Goal: Information Seeking & Learning: Learn about a topic

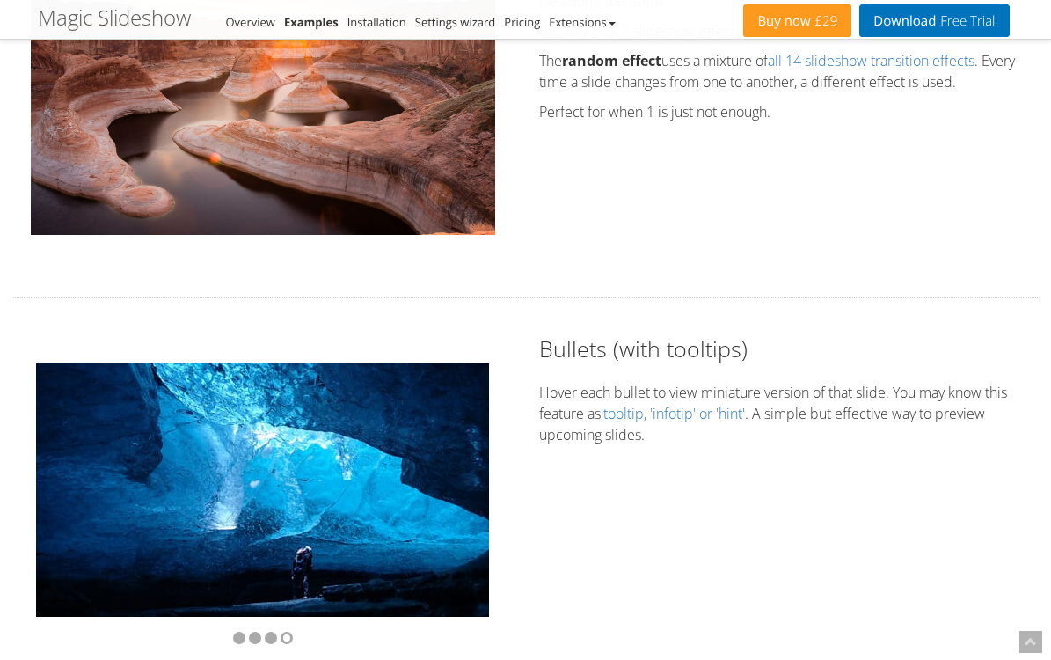
scroll to position [2899, 0]
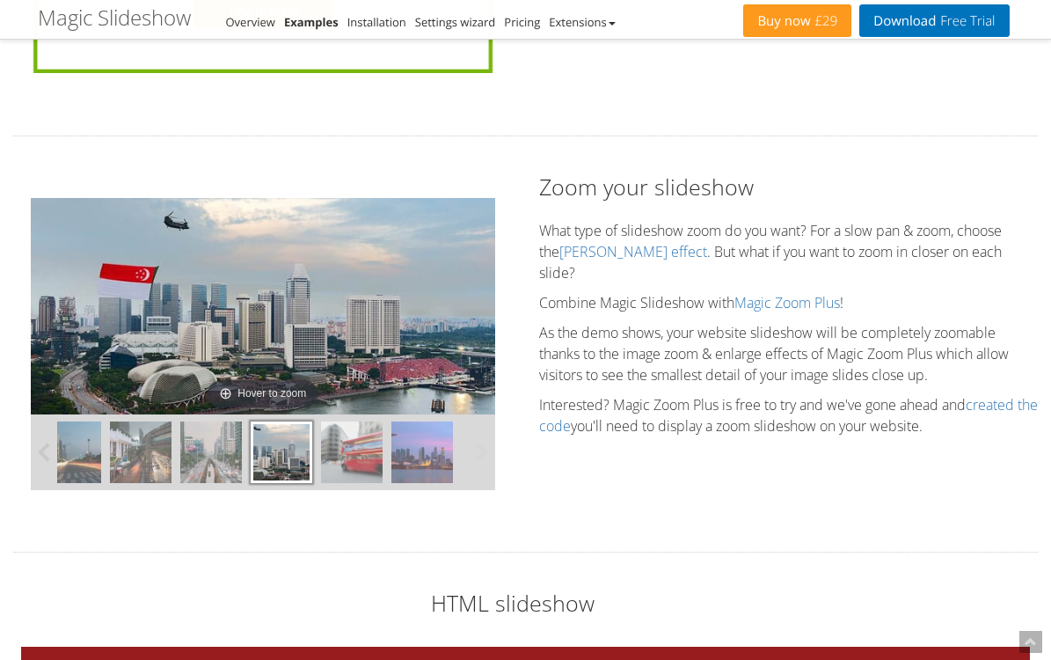
click at [367, 421] on img at bounding box center [352, 452] width 62 height 62
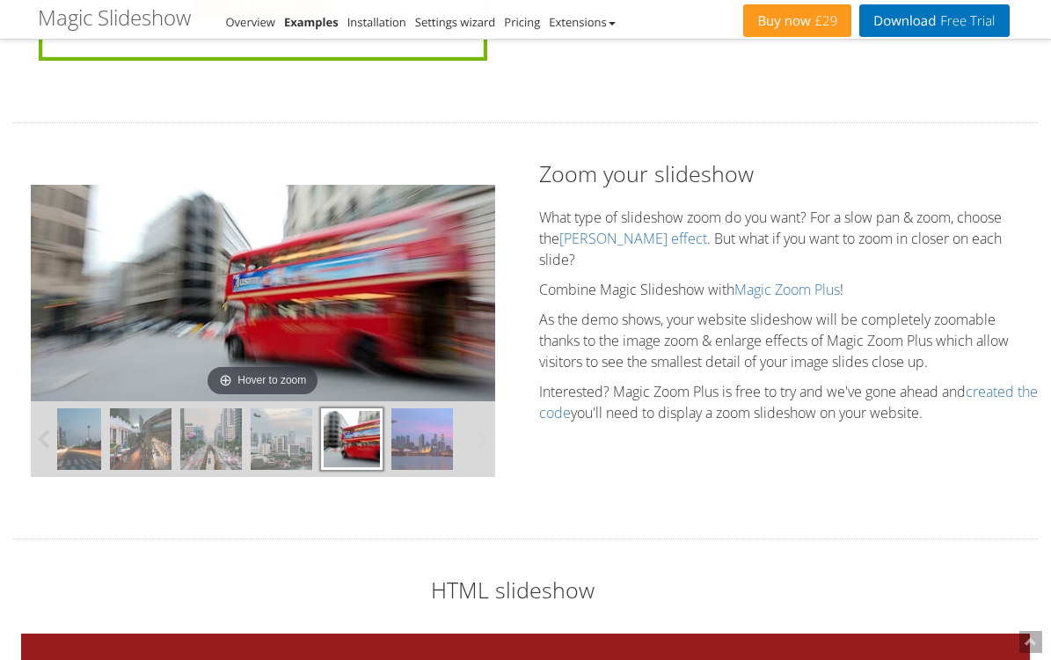
scroll to position [4206, 0]
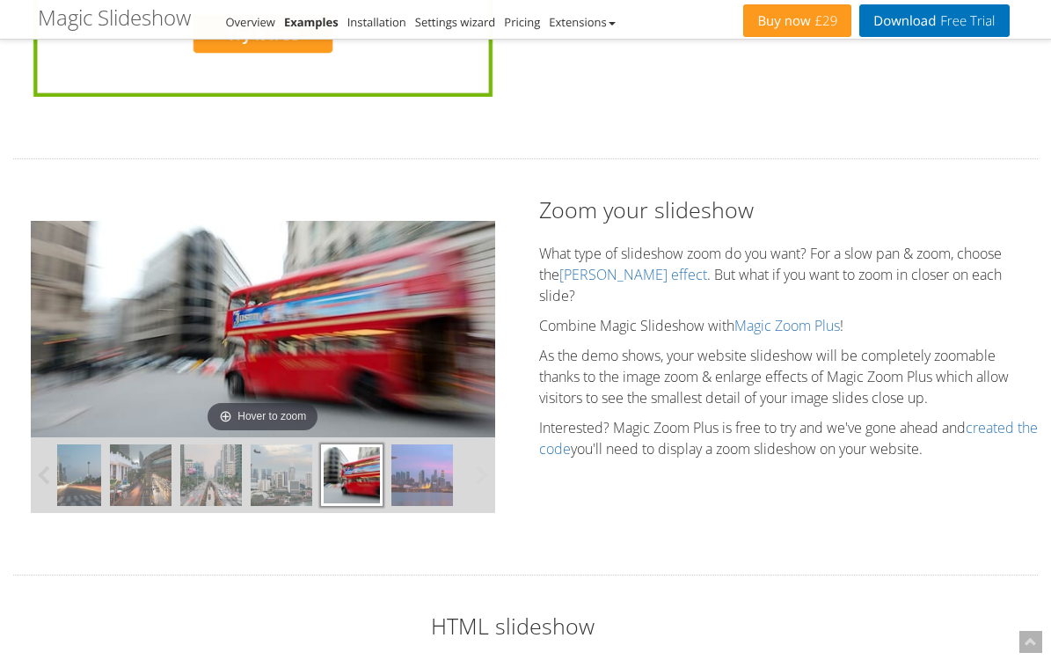
click at [421, 444] on img at bounding box center [423, 475] width 62 height 62
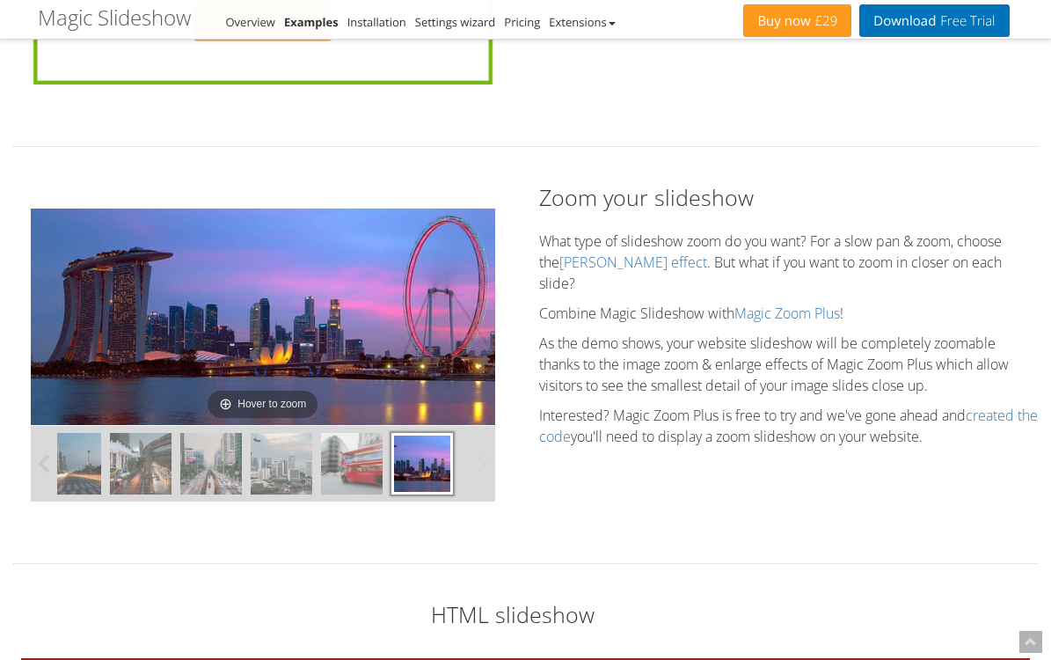
click at [237, 433] on img at bounding box center [211, 464] width 62 height 62
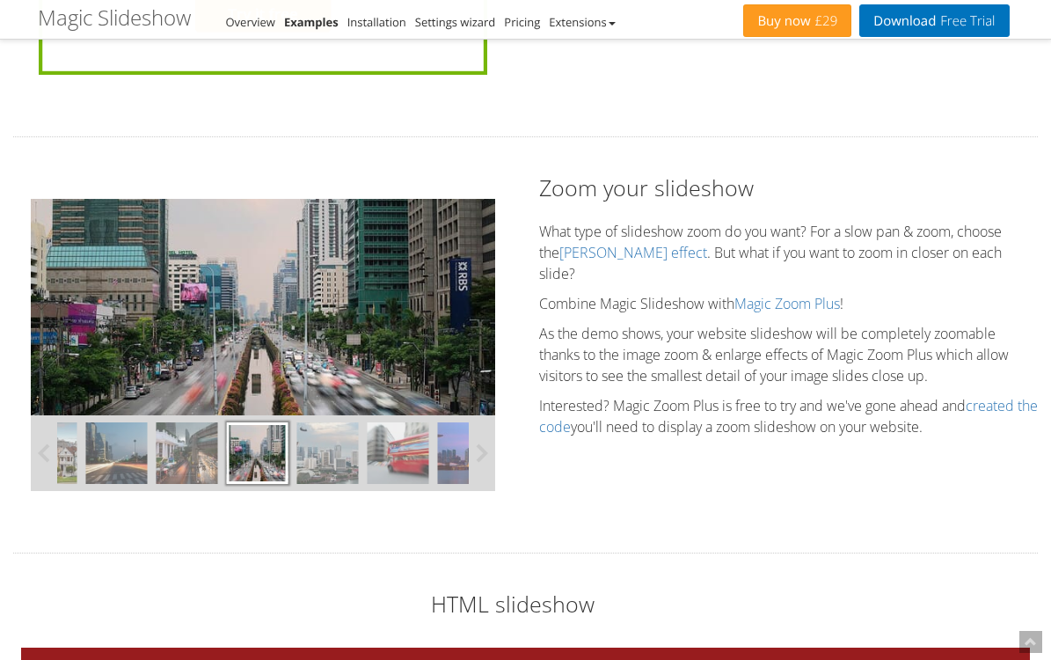
click at [180, 422] on img at bounding box center [188, 453] width 62 height 62
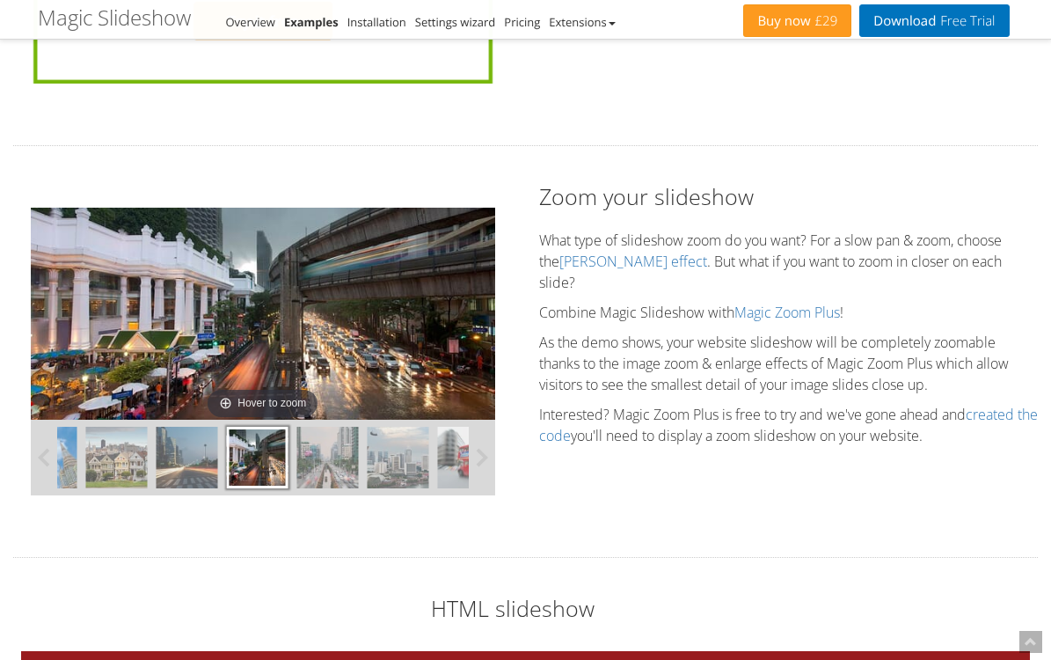
click at [180, 427] on img at bounding box center [188, 458] width 62 height 62
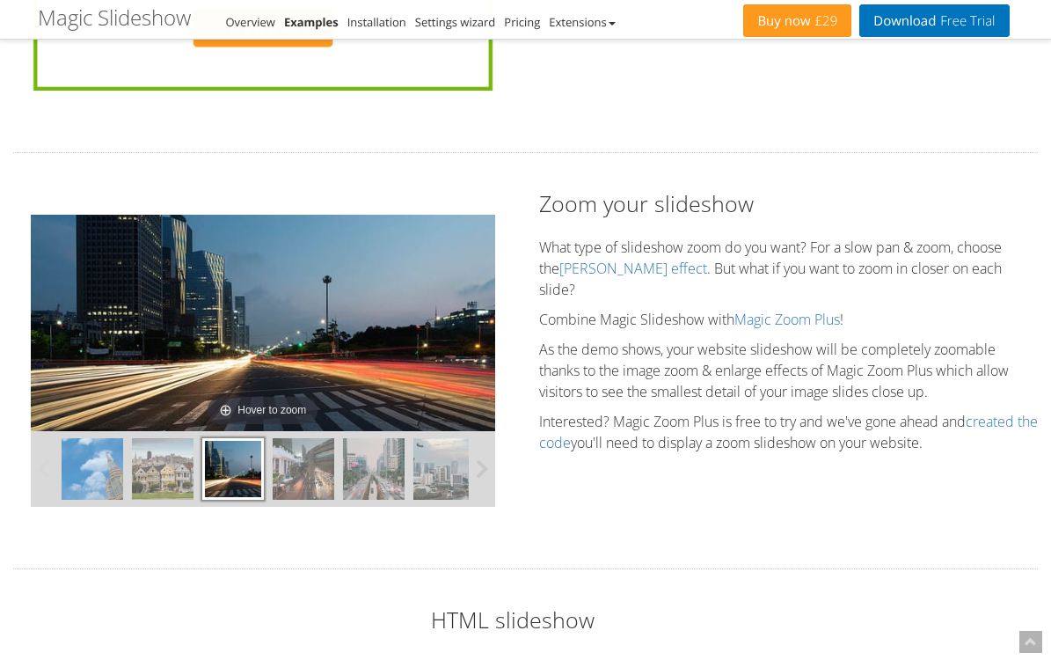
click at [163, 438] on img at bounding box center [163, 469] width 62 height 62
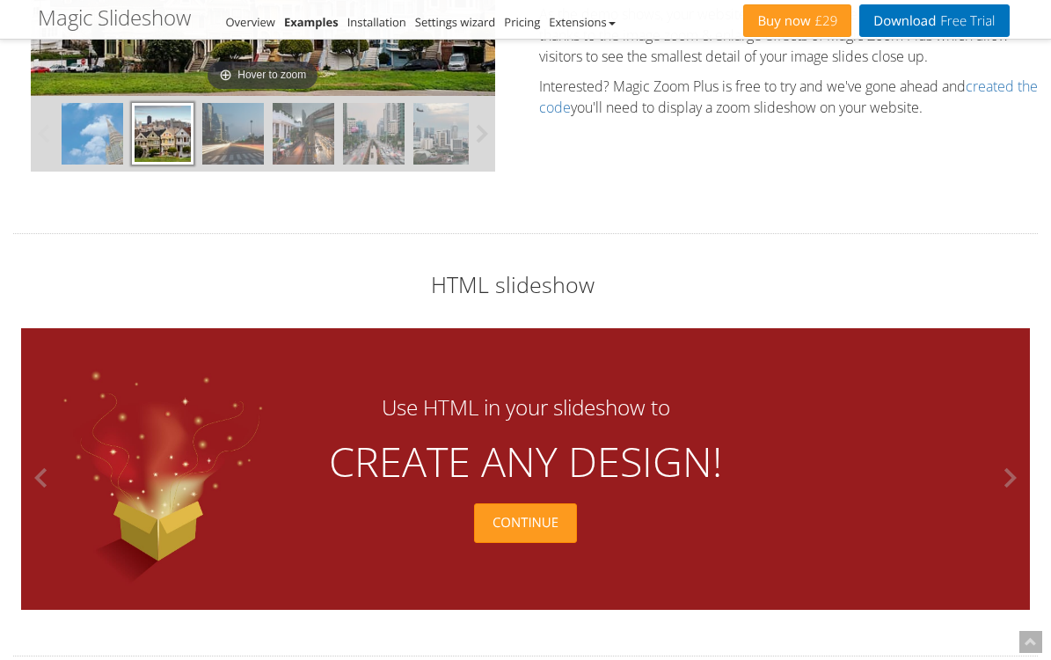
scroll to position [4547, 0]
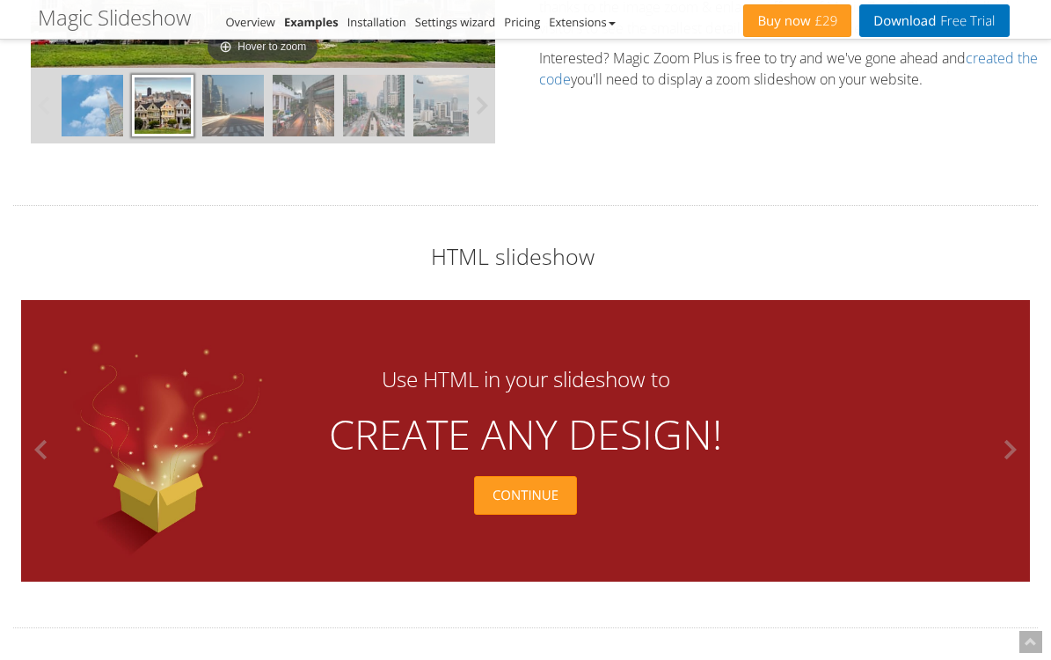
click at [1008, 408] on button at bounding box center [1004, 450] width 53 height 282
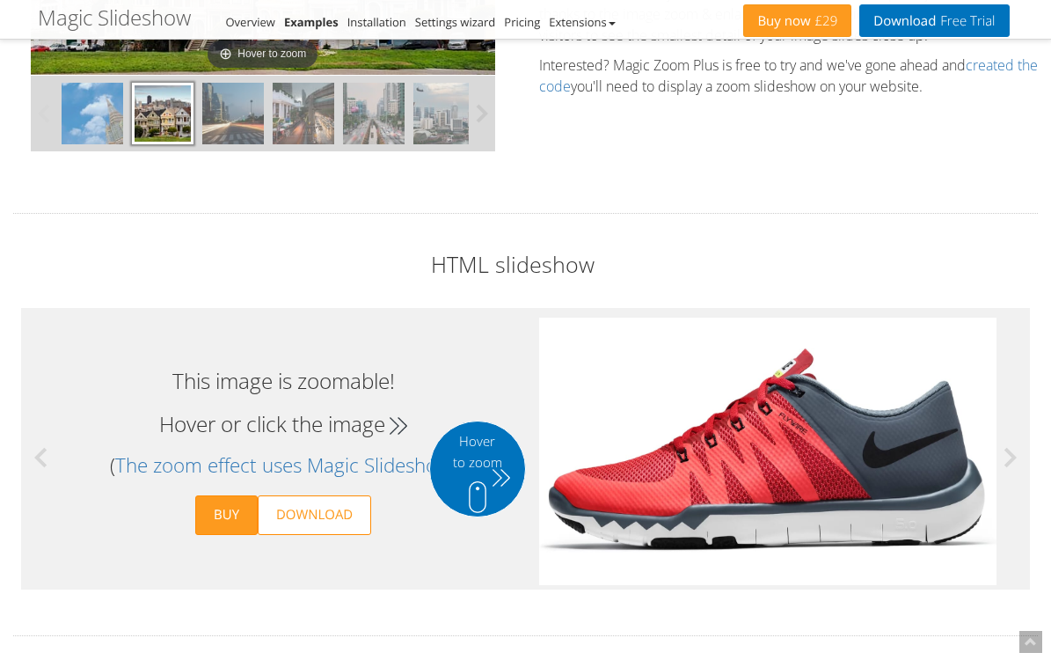
click at [1008, 408] on button at bounding box center [1004, 458] width 53 height 282
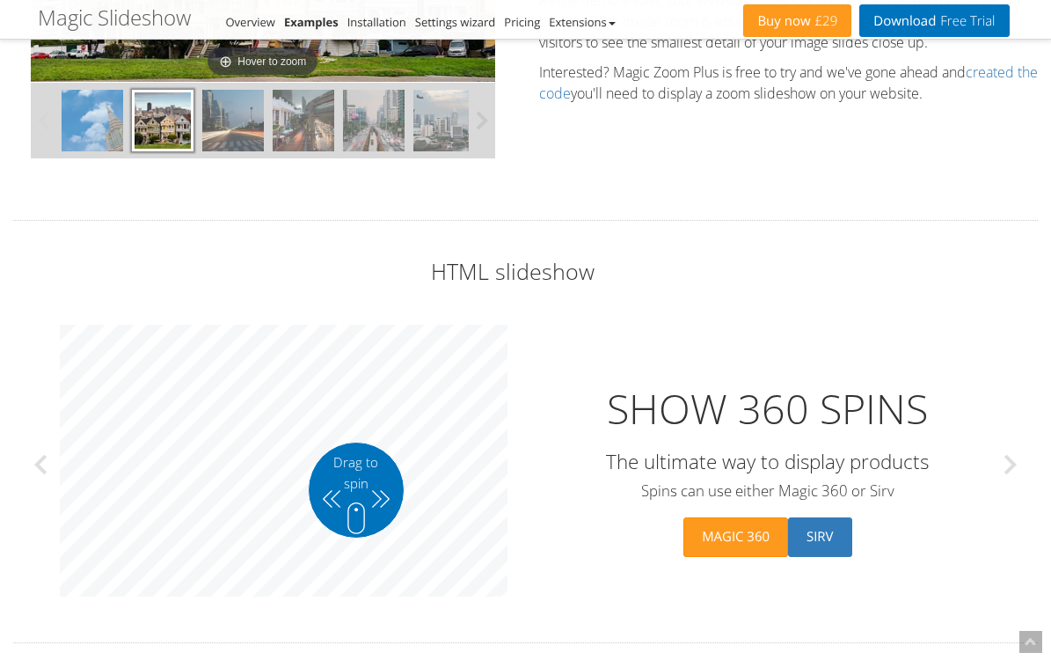
click at [1008, 408] on button at bounding box center [1004, 465] width 53 height 282
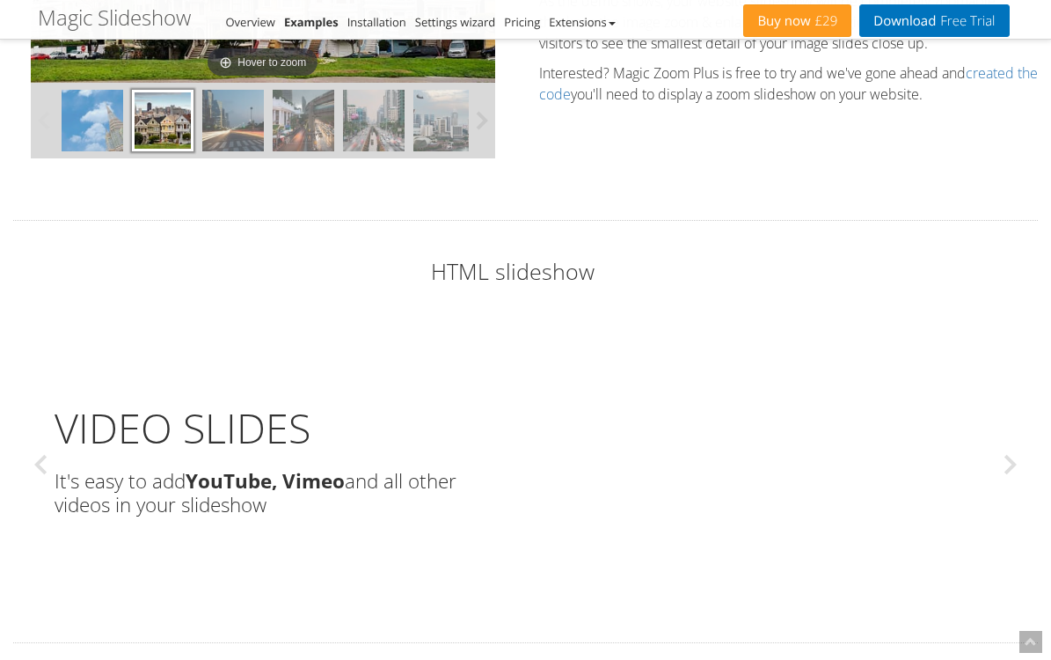
click at [1008, 408] on button at bounding box center [1004, 465] width 53 height 282
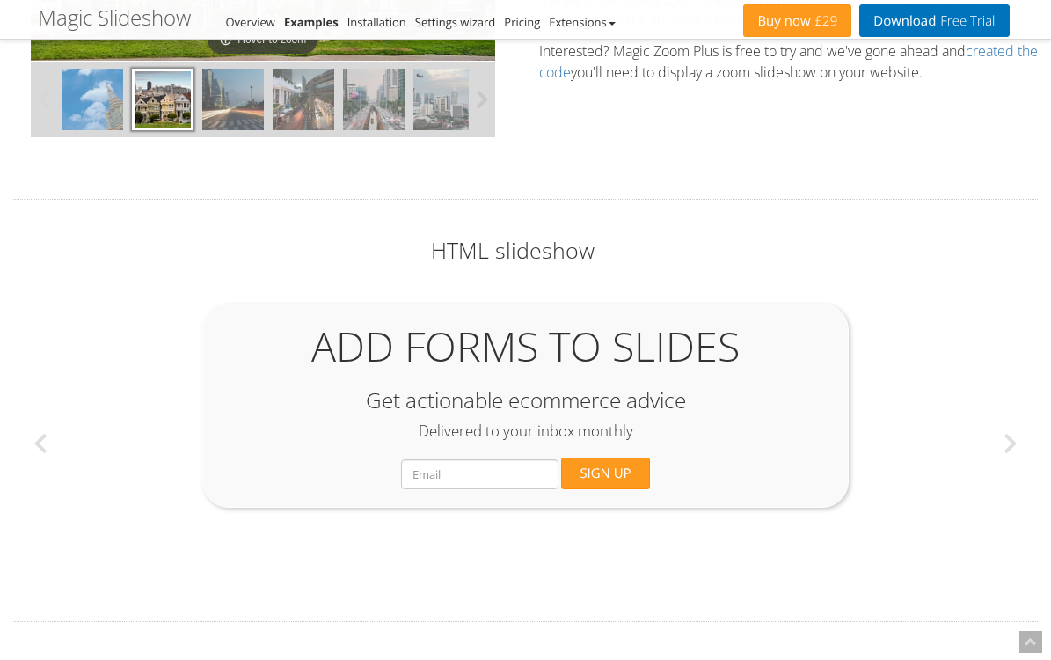
click at [1008, 408] on button at bounding box center [1004, 444] width 53 height 282
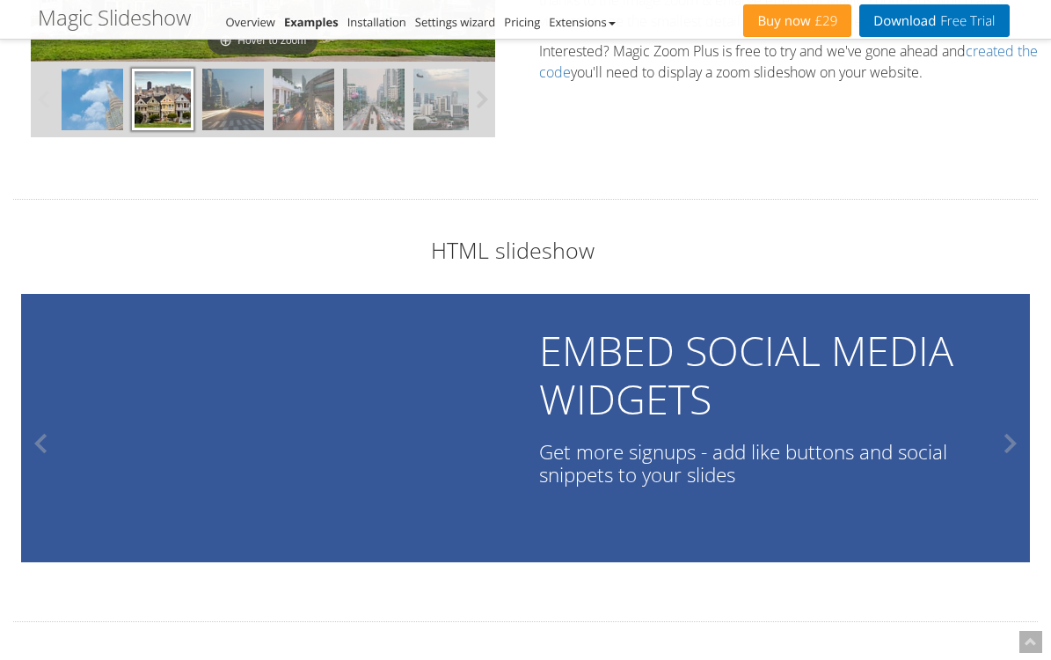
click at [737, 235] on h2 "HTML slideshow" at bounding box center [512, 250] width 1025 height 31
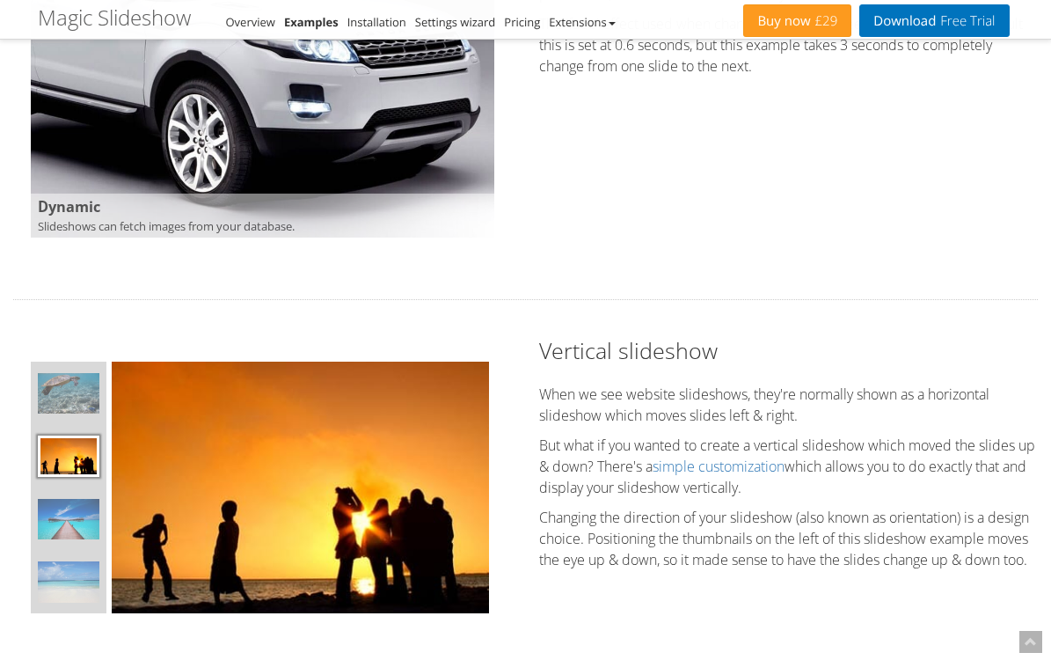
scroll to position [1299, 0]
